Goal: Information Seeking & Learning: Learn about a topic

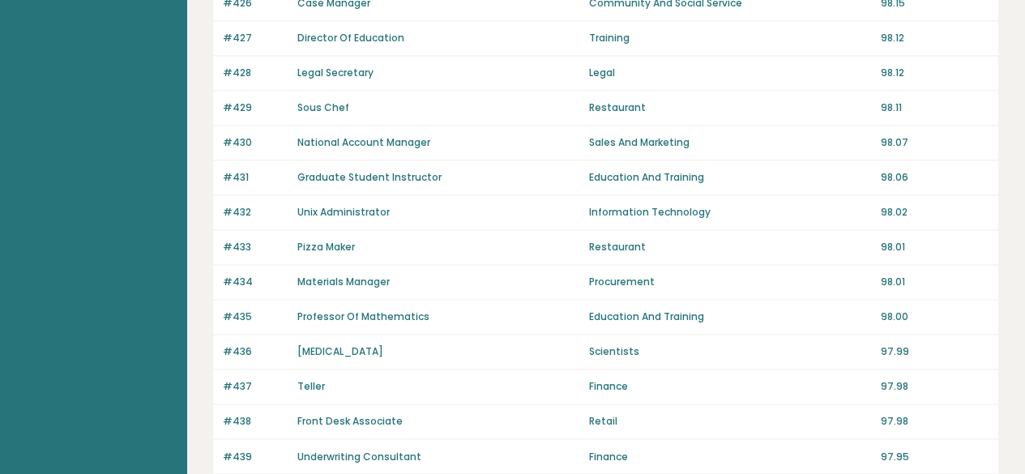
scroll to position [1249, 0]
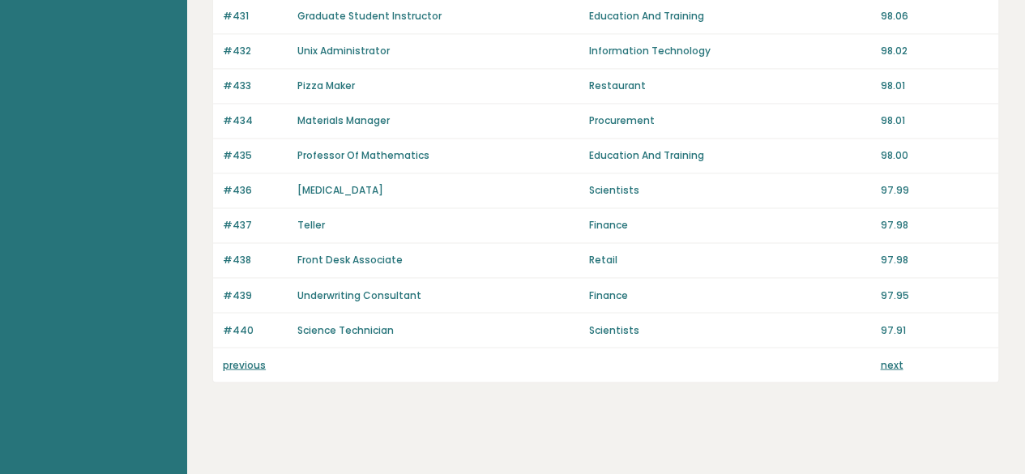
click at [242, 363] on div "previous next" at bounding box center [605, 365] width 785 height 34
click at [241, 359] on link "previous" at bounding box center [244, 364] width 43 height 14
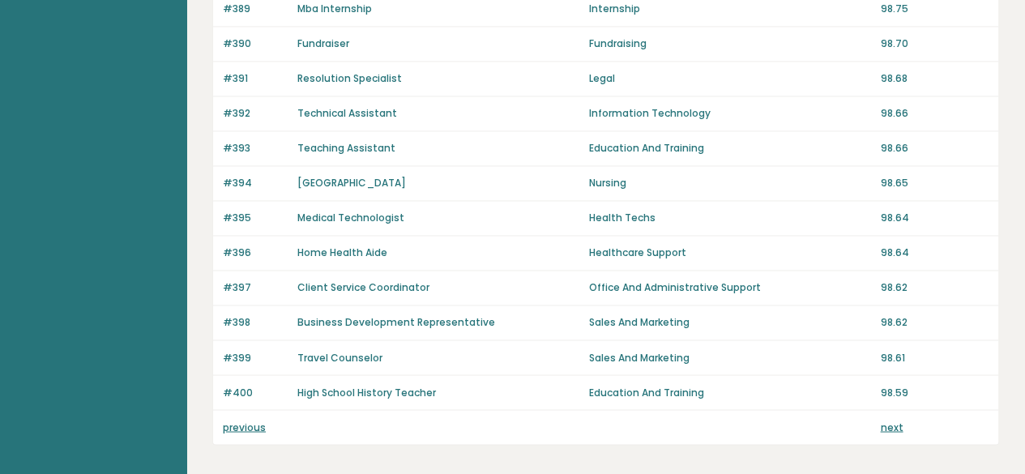
scroll to position [1249, 0]
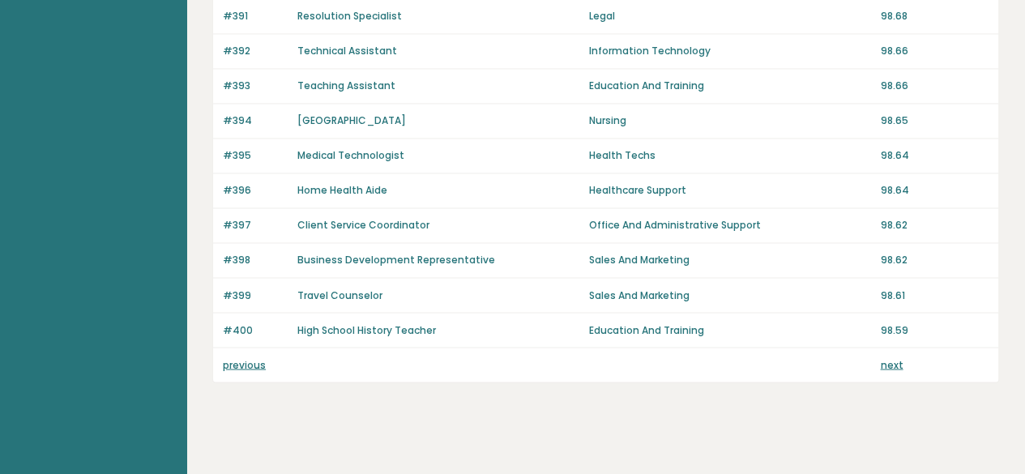
click at [251, 357] on link "previous" at bounding box center [244, 364] width 43 height 14
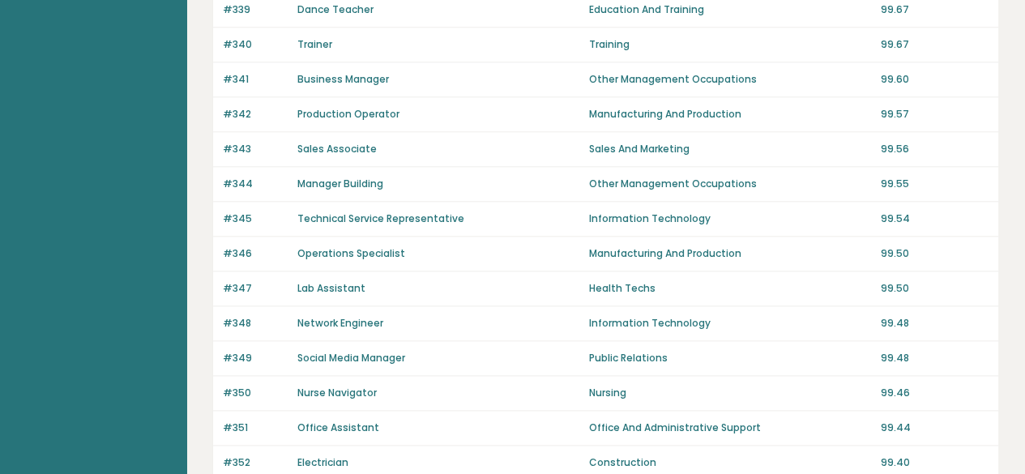
scroll to position [1249, 0]
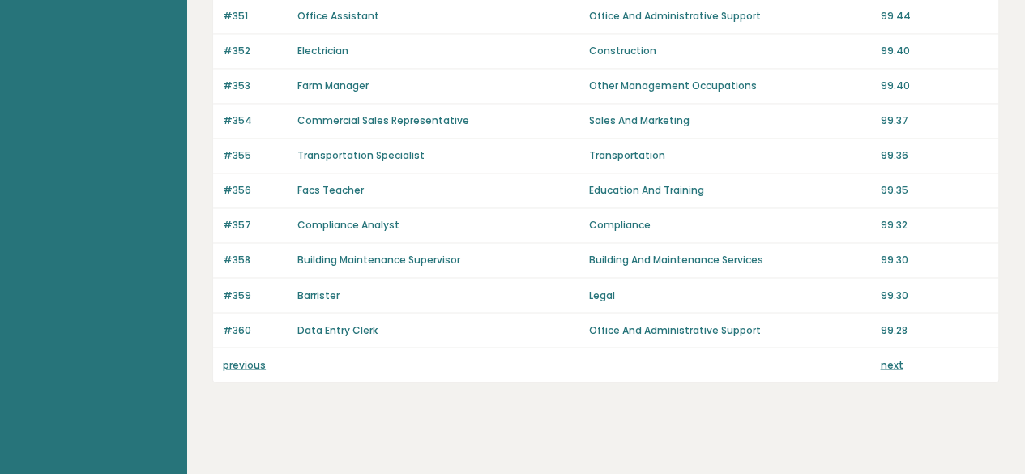
click at [241, 348] on div "previous next" at bounding box center [605, 365] width 785 height 34
click at [241, 357] on link "previous" at bounding box center [244, 364] width 43 height 14
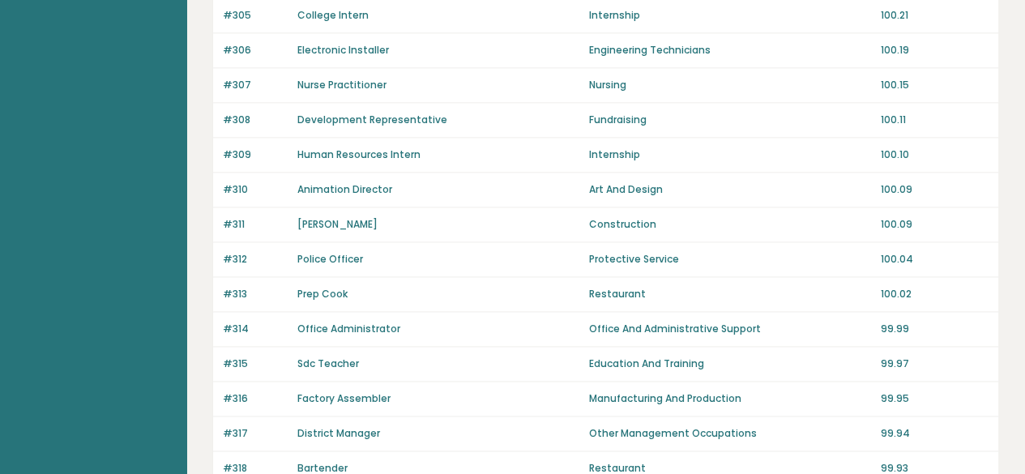
scroll to position [1249, 0]
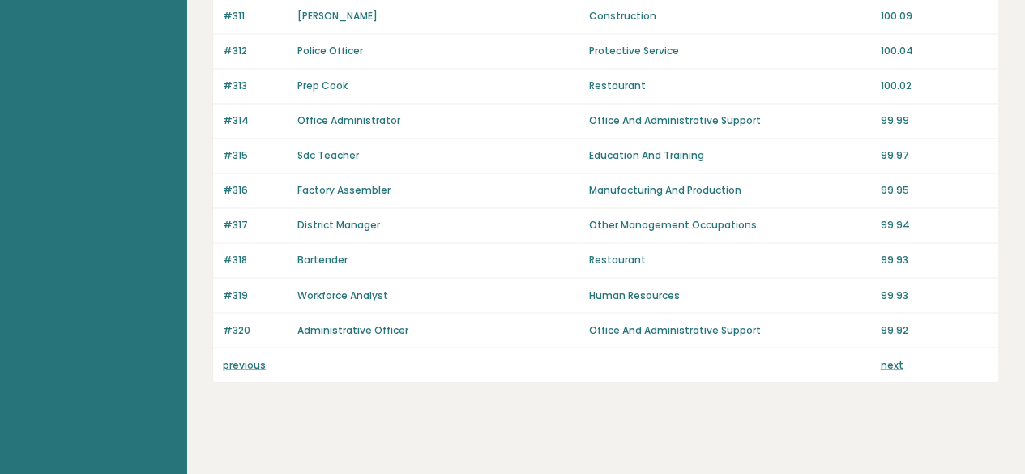
click at [252, 357] on link "previous" at bounding box center [244, 364] width 43 height 14
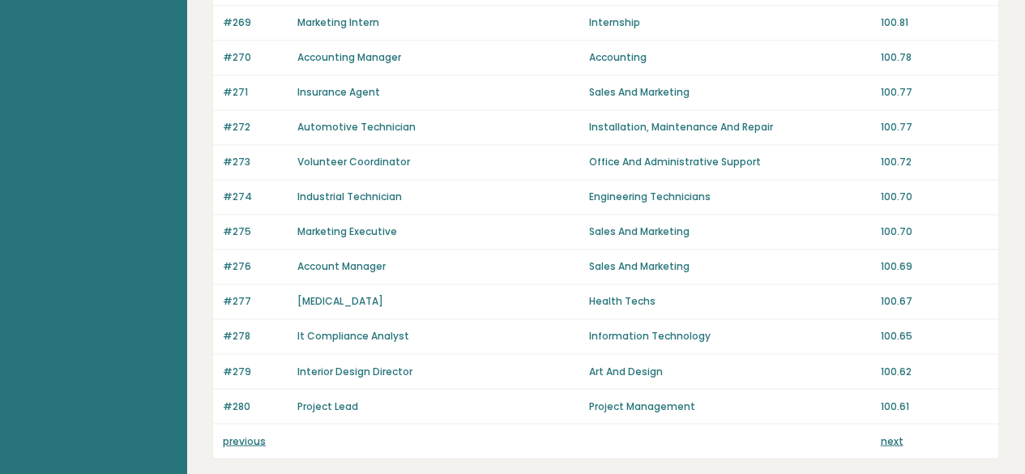
scroll to position [1174, 0]
click at [243, 423] on div "previous next" at bounding box center [605, 440] width 785 height 34
click at [245, 433] on link "previous" at bounding box center [244, 440] width 43 height 14
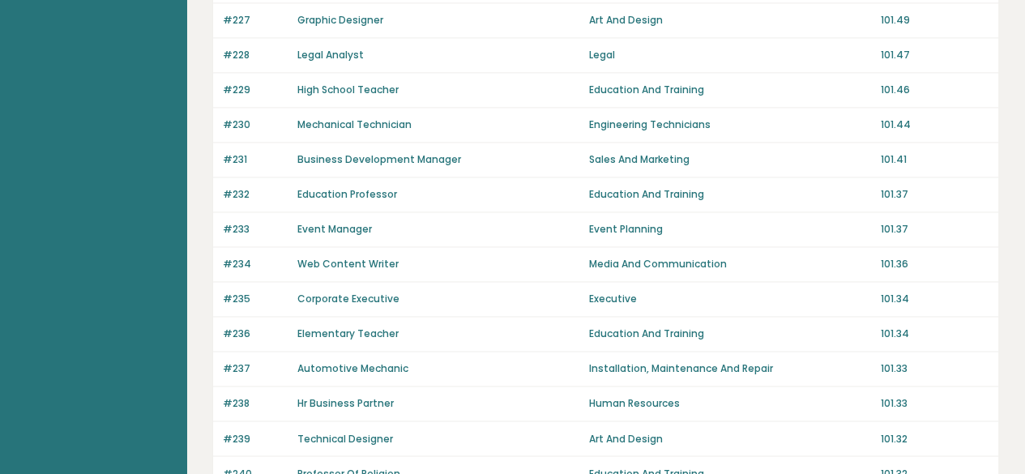
scroll to position [1211, 0]
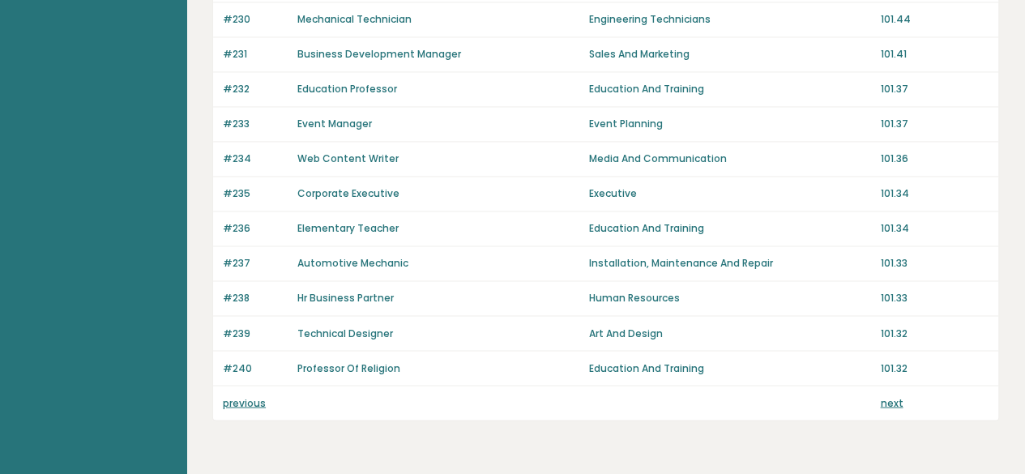
click at [235, 396] on link "previous" at bounding box center [244, 403] width 43 height 14
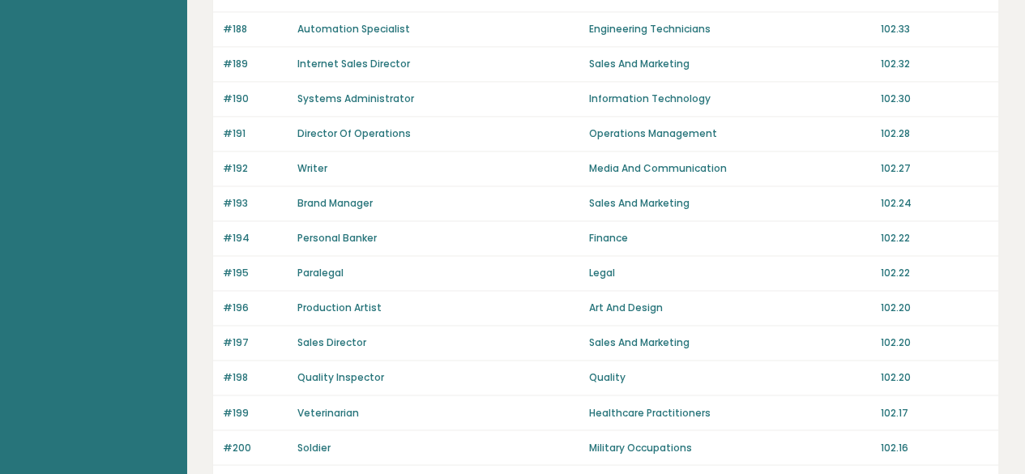
scroll to position [1160, 0]
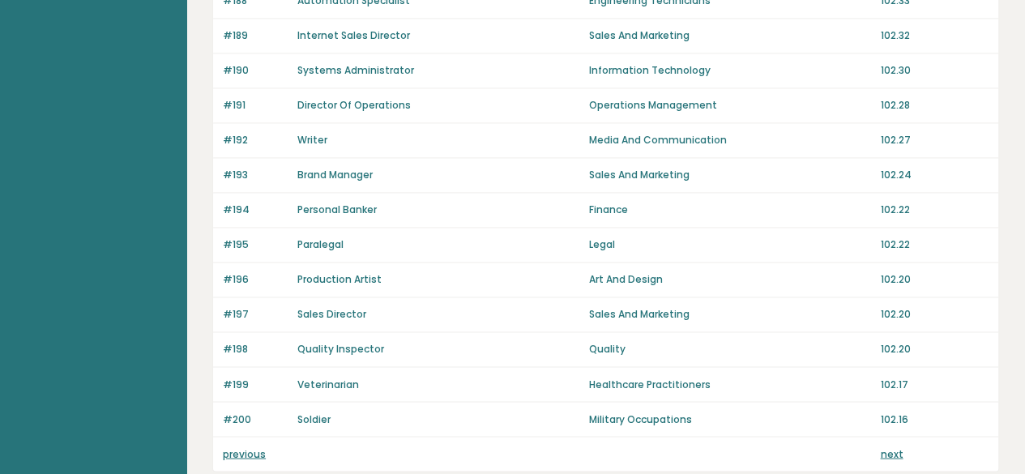
click at [266, 447] on p "previous" at bounding box center [255, 454] width 65 height 15
click at [254, 447] on link "previous" at bounding box center [244, 454] width 43 height 14
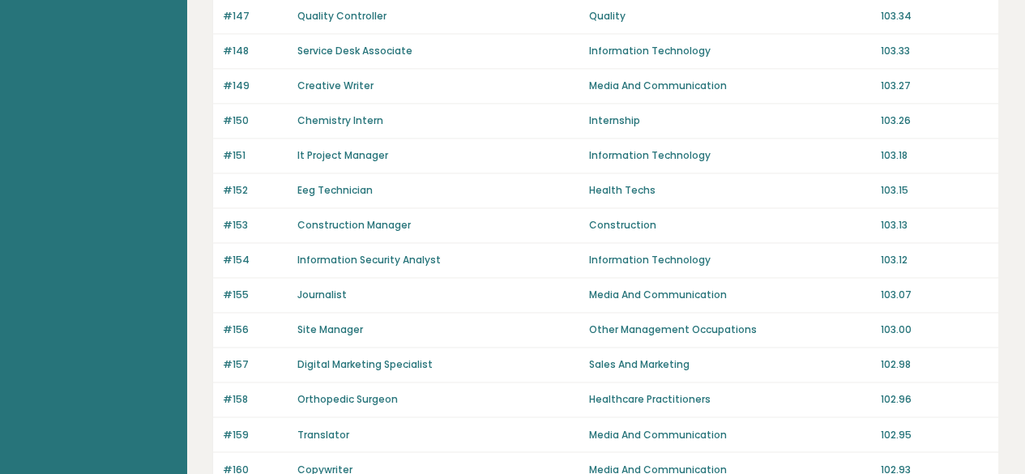
scroll to position [1249, 0]
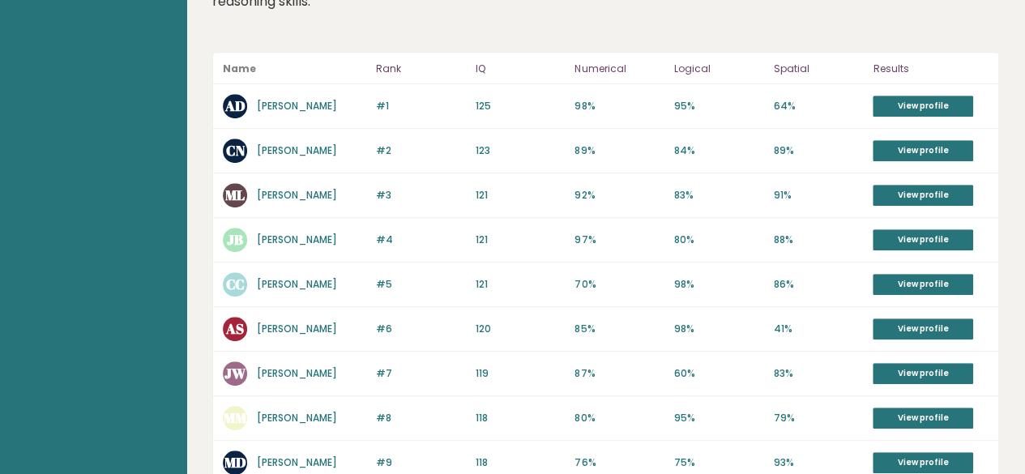
scroll to position [336, 0]
